Goal: Use online tool/utility: Utilize a website feature to perform a specific function

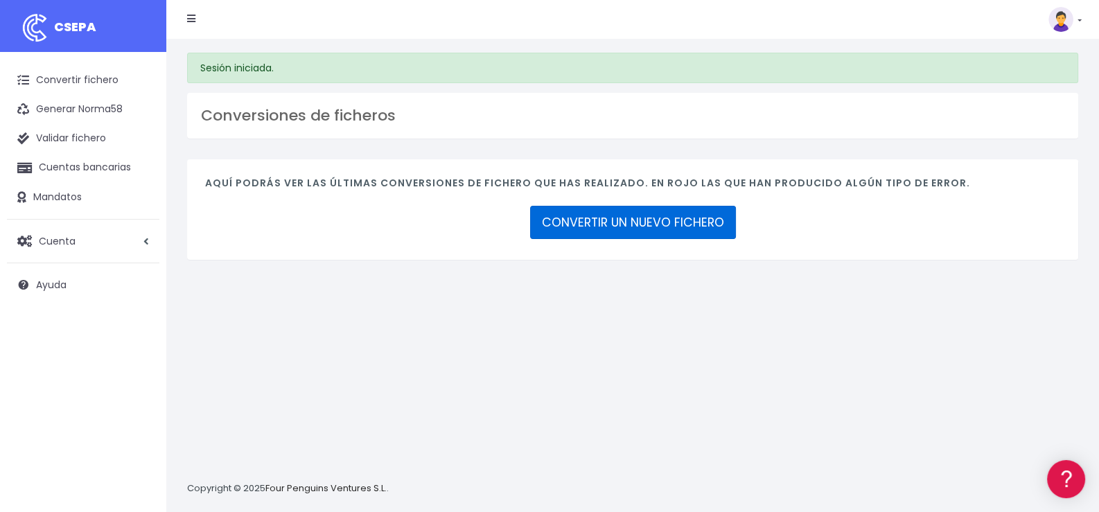
click at [681, 222] on link "CONVERTIR UN NUEVO FICHERO" at bounding box center [633, 222] width 206 height 33
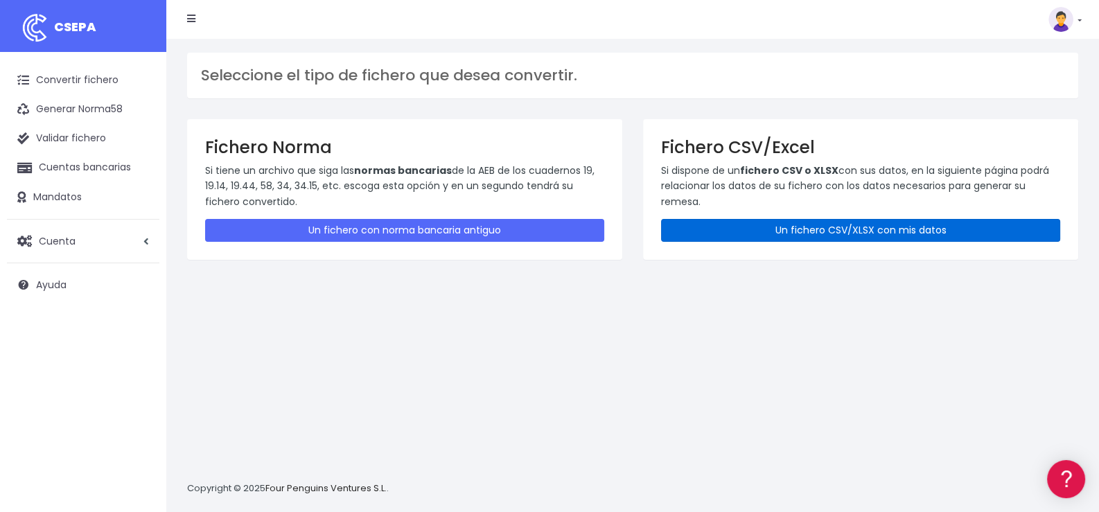
click at [861, 225] on link "Un fichero CSV/XLSX con mis datos" at bounding box center [860, 230] width 399 height 23
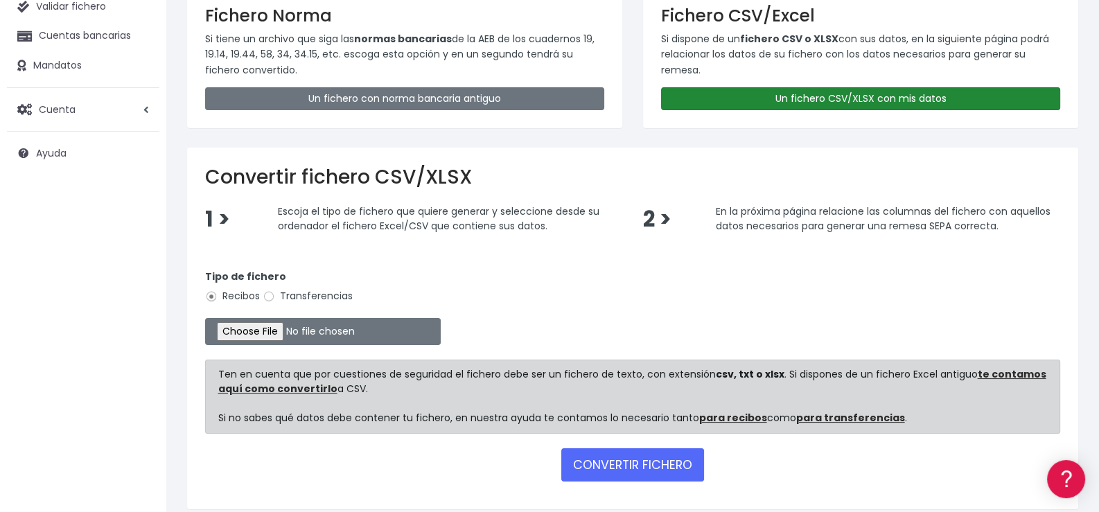
scroll to position [138, 0]
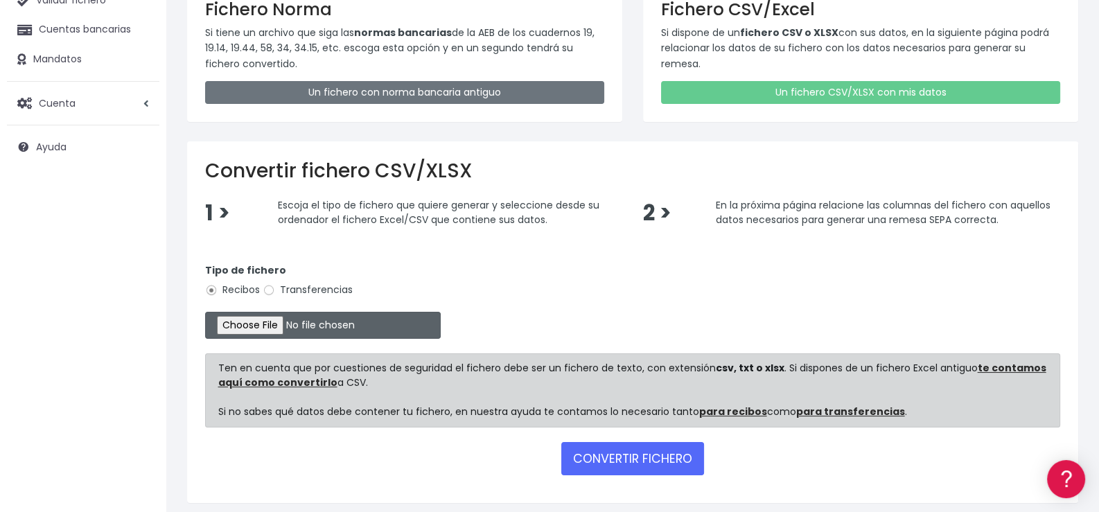
click at [276, 328] on input "file" at bounding box center [323, 325] width 236 height 27
type input "C:\fakepath\Remesa Material 1.xlsx"
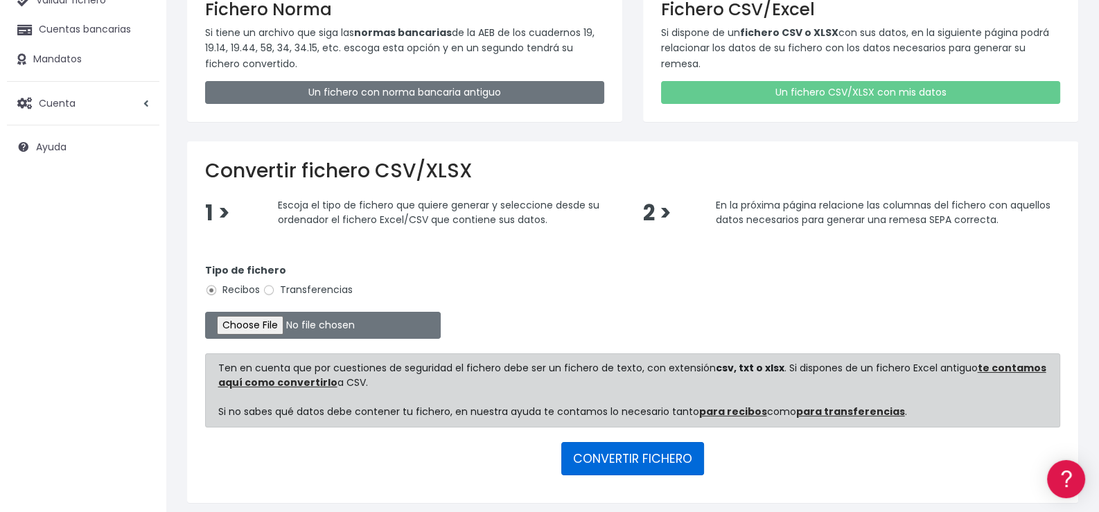
click at [622, 455] on button "CONVERTIR FICHERO" at bounding box center [632, 458] width 143 height 33
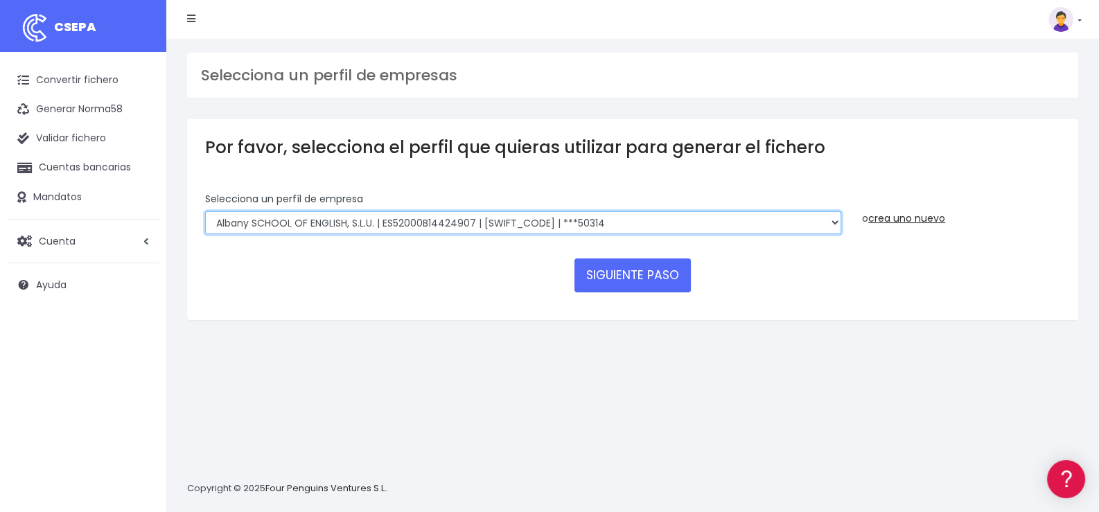
click at [388, 218] on select "Albany SCHOOL OF ENGLISH, S.L.U. | ES52000B14424907 | BSABESBBXXX | ***50314 Ro…" at bounding box center [523, 223] width 636 height 24
select select "1626"
click at [205, 211] on select "Albany SCHOOL OF ENGLISH, S.L.U. | ES52000B14424907 | BSABESBBXXX | ***50314 Ro…" at bounding box center [523, 223] width 636 height 24
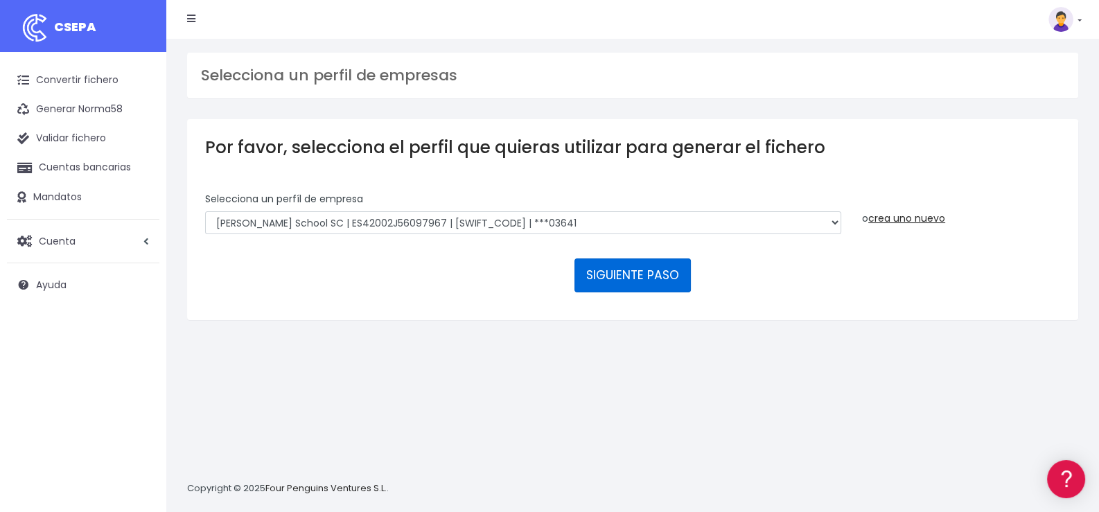
click at [628, 276] on button "SIGUIENTE PASO" at bounding box center [632, 274] width 116 height 33
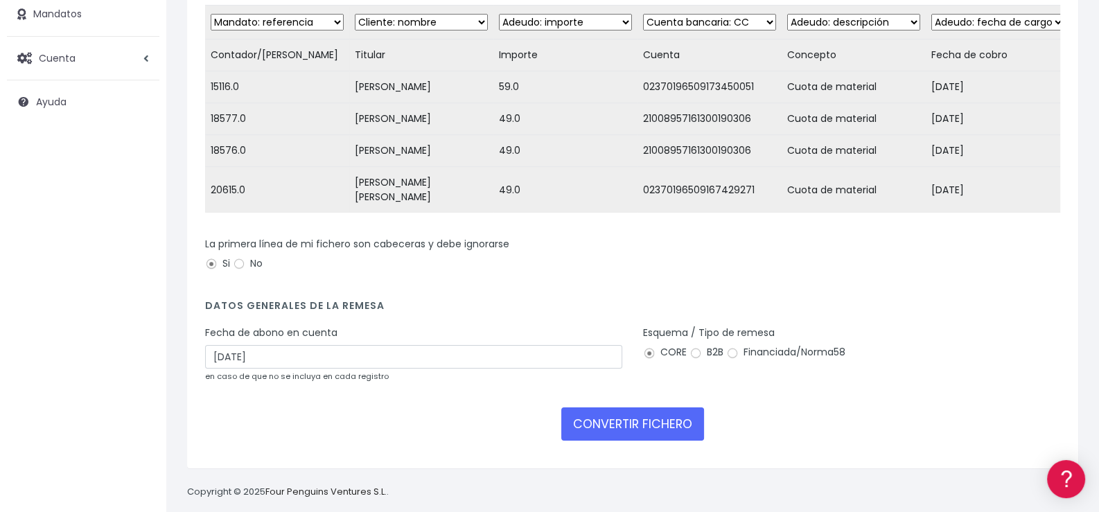
scroll to position [193, 0]
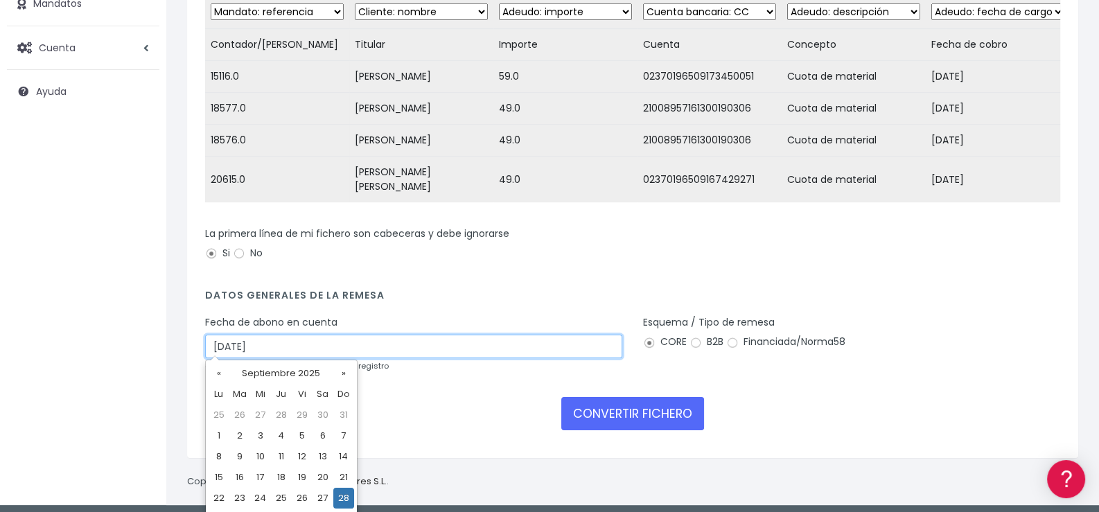
click at [346, 340] on input "28/09/2025" at bounding box center [413, 347] width 417 height 24
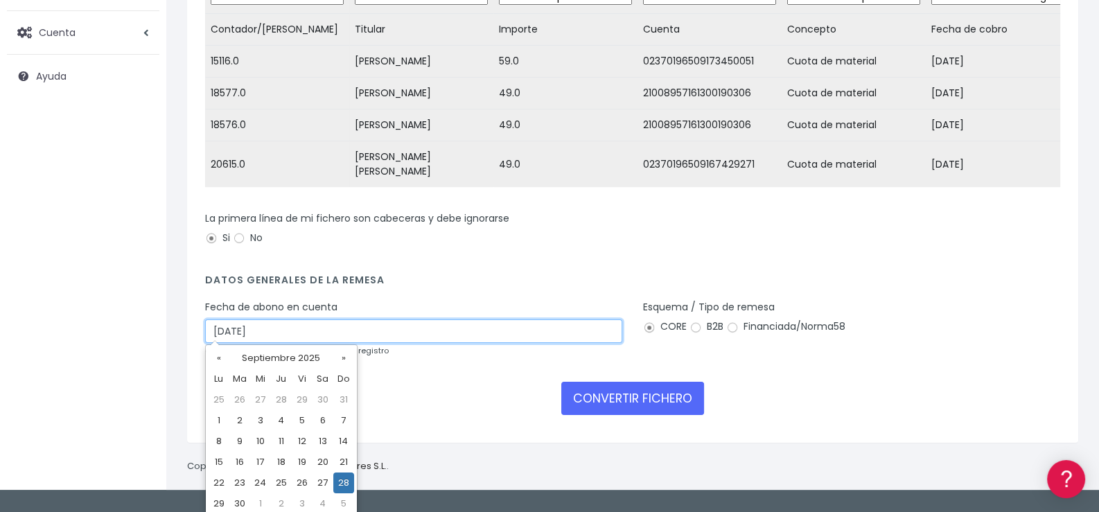
scroll to position [213, 0]
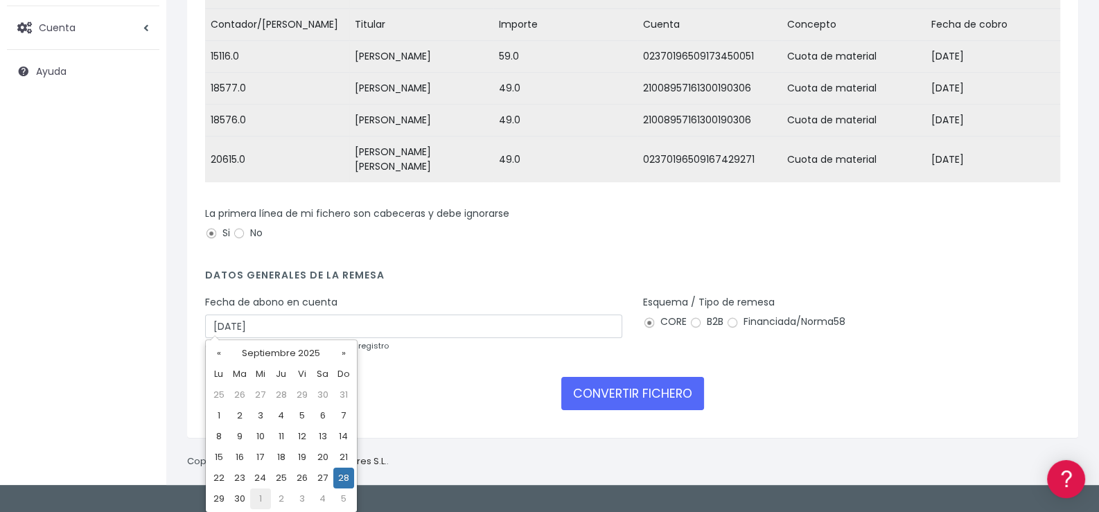
click at [258, 502] on td "1" at bounding box center [260, 498] width 21 height 21
type input "01/10/2025"
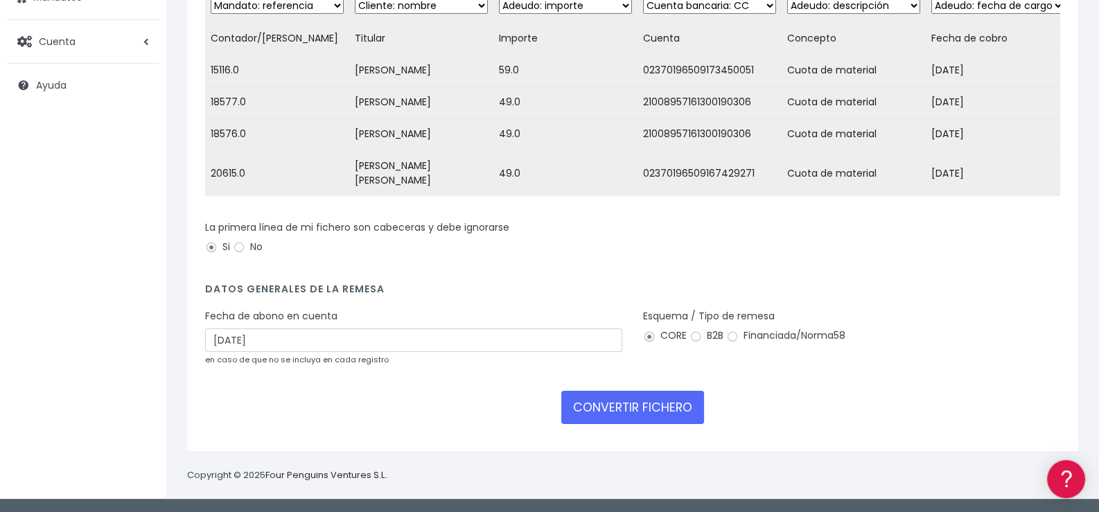
scroll to position [193, 0]
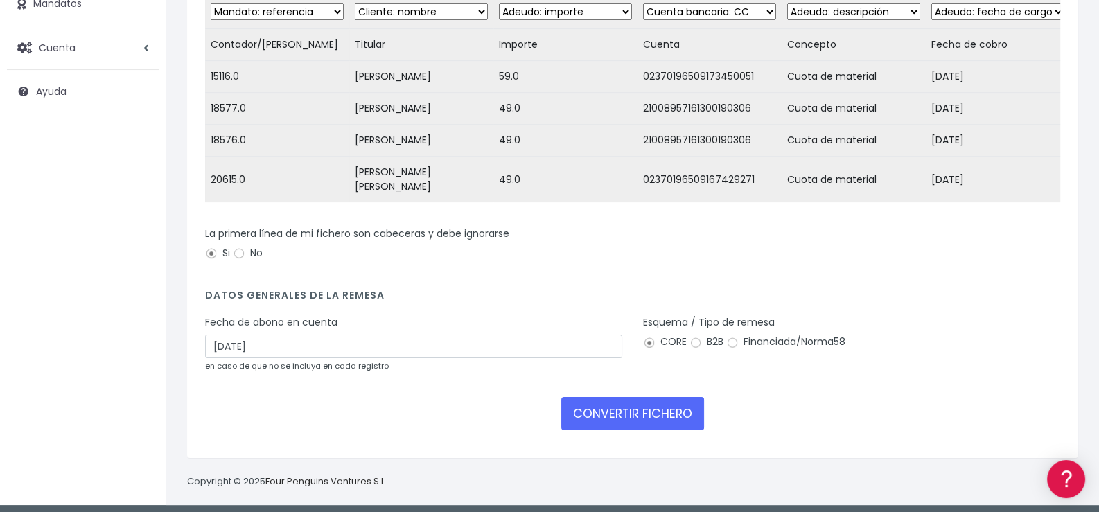
click at [412, 416] on div "CONVERTIR FICHERO" at bounding box center [632, 413] width 855 height 33
click at [609, 408] on button "CONVERTIR FICHERO" at bounding box center [632, 413] width 143 height 33
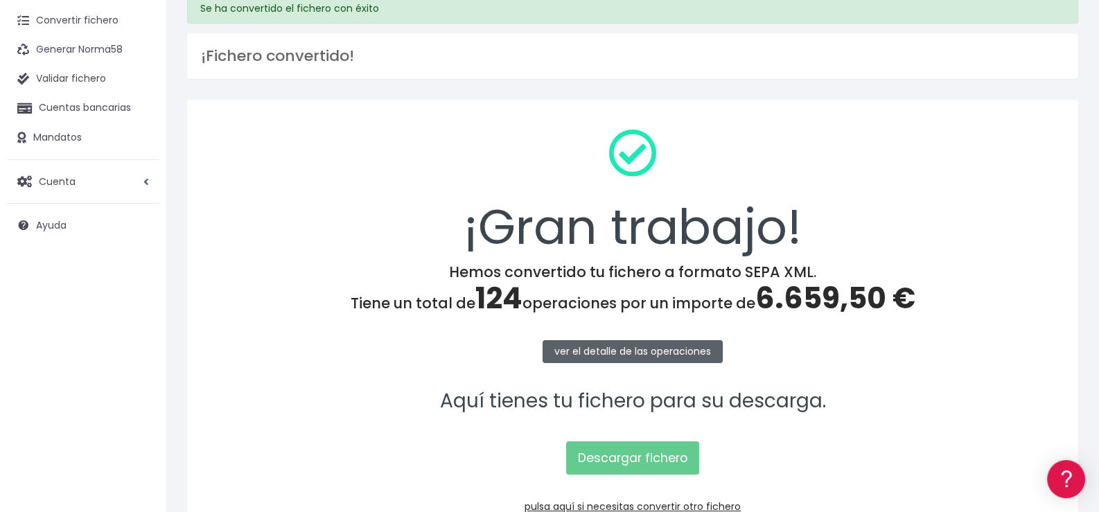
scroll to position [138, 0]
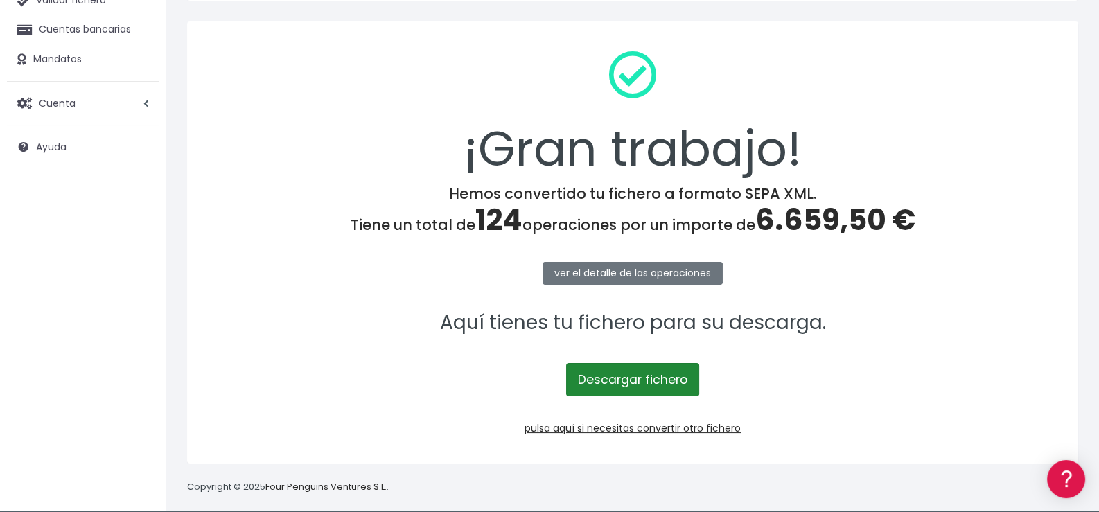
click at [653, 380] on link "Descargar fichero" at bounding box center [632, 379] width 133 height 33
